Goal: Information Seeking & Learning: Find specific fact

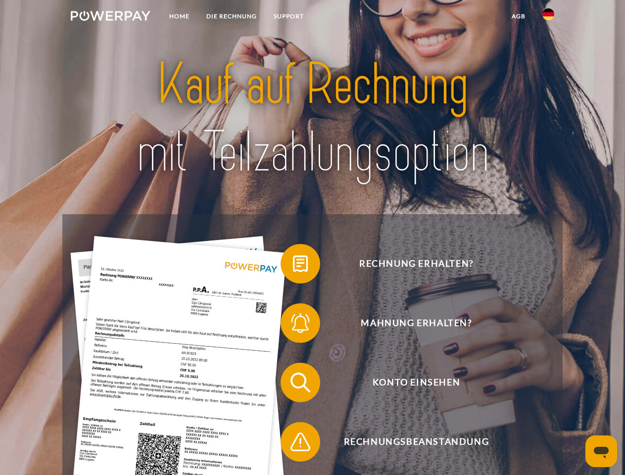
click at [110, 17] on img at bounding box center [111, 16] width 80 height 10
click at [548, 17] on img at bounding box center [548, 14] width 12 height 12
click at [518, 16] on link "agb" at bounding box center [518, 16] width 31 height 18
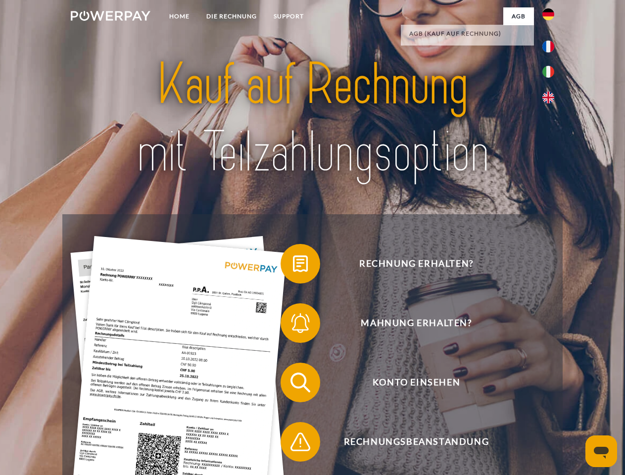
click at [293, 266] on span at bounding box center [285, 263] width 49 height 49
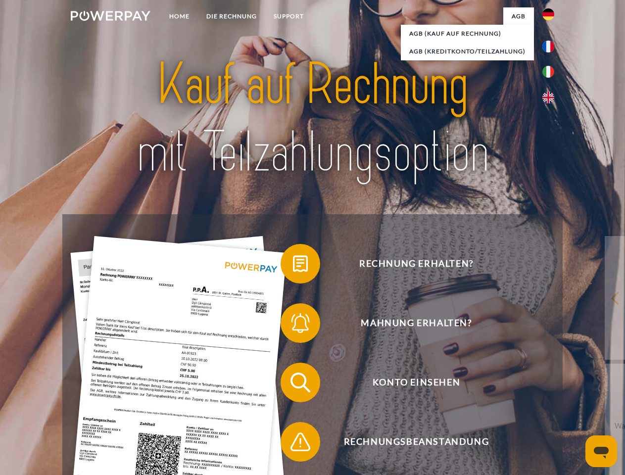
click at [293, 325] on div "Rechnung erhalten? Mahnung erhalten? Konto einsehen" at bounding box center [312, 412] width 500 height 396
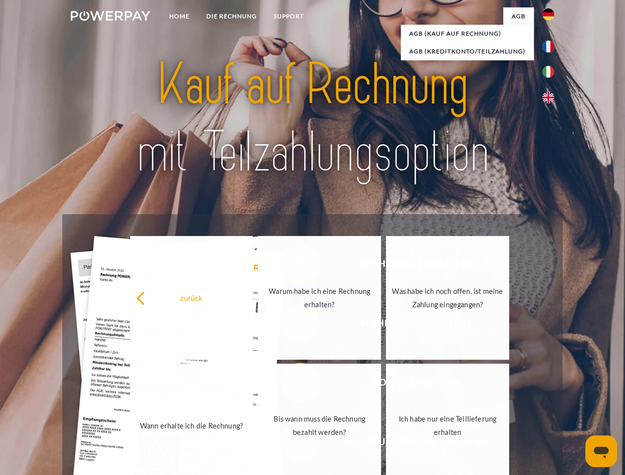
click at [293, 384] on link "Bis wann muss die Rechnung bezahlt werden?" at bounding box center [319, 426] width 123 height 124
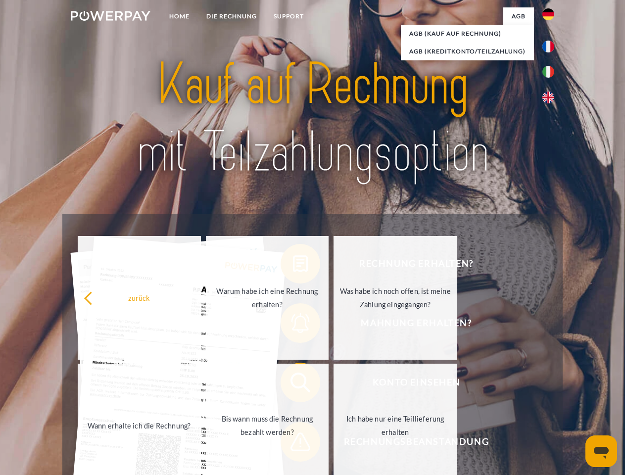
click at [293, 444] on span at bounding box center [285, 441] width 49 height 49
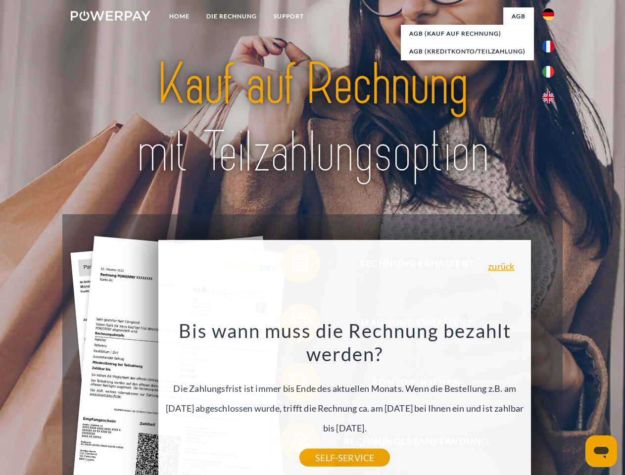
click at [601, 451] on icon "Messaging-Fenster öffnen" at bounding box center [601, 453] width 15 height 12
